Goal: Check status

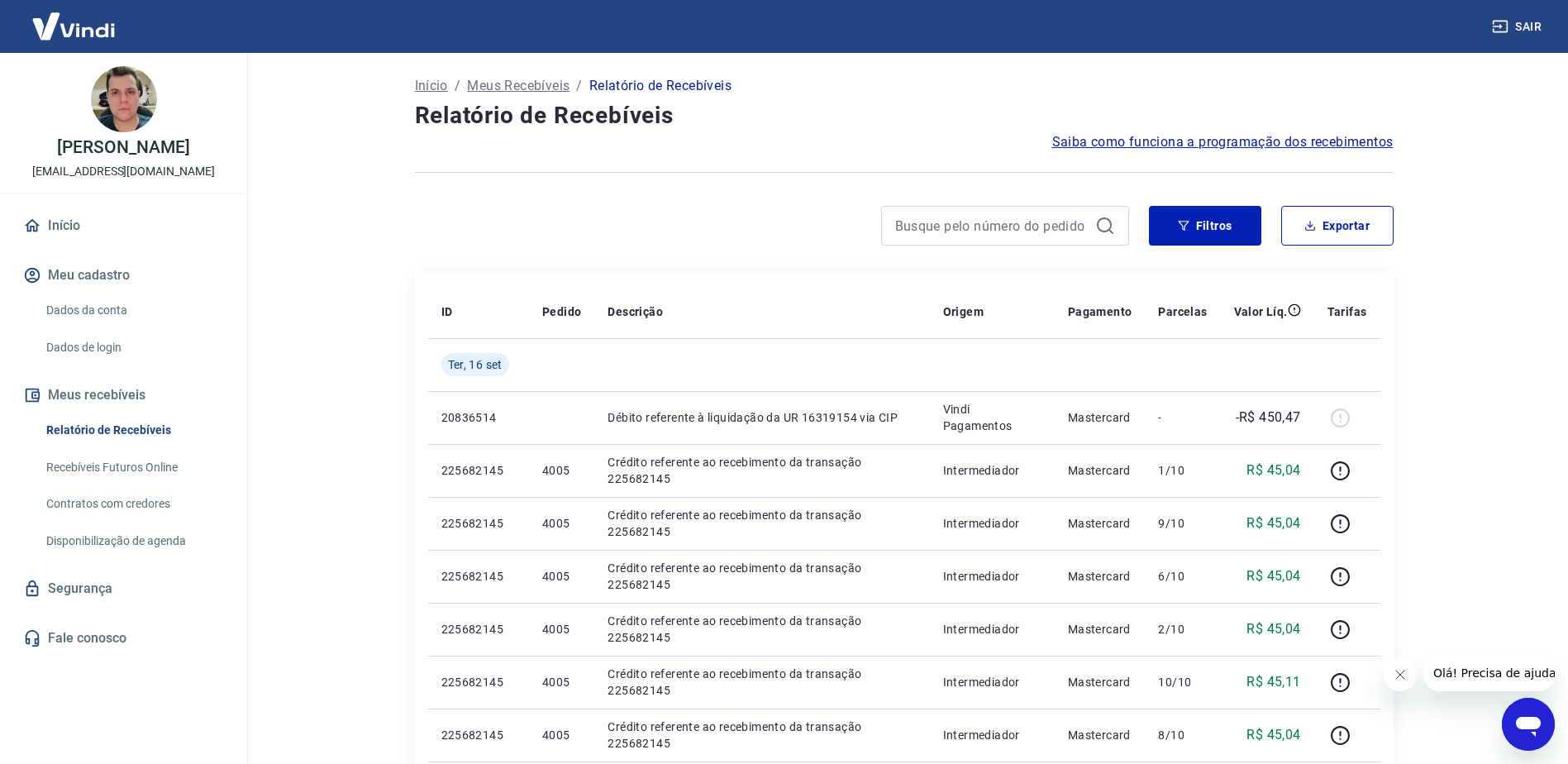
click at [291, 328] on main "Início / Meus Recebíveis / Relatório de Recebíveis Relatório de Recebíveis Saib…" at bounding box center [903, 409] width 1328 height 711
